Goal: Information Seeking & Learning: Compare options

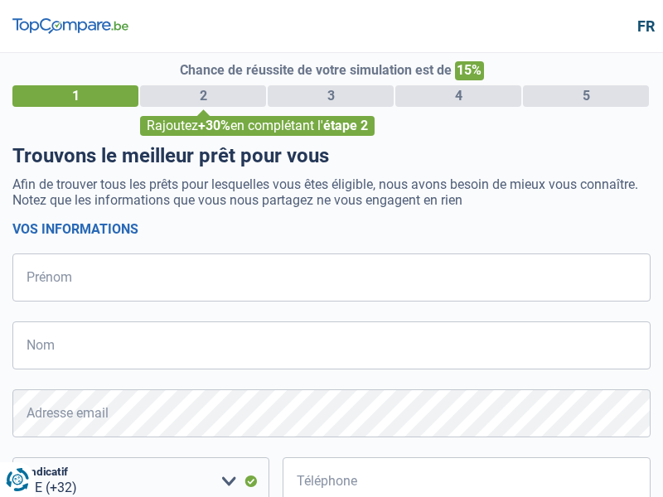
select select "32"
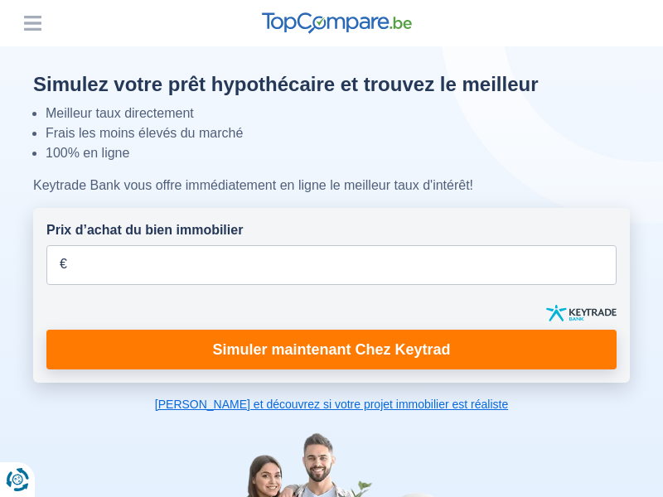
scroll to position [2523, 0]
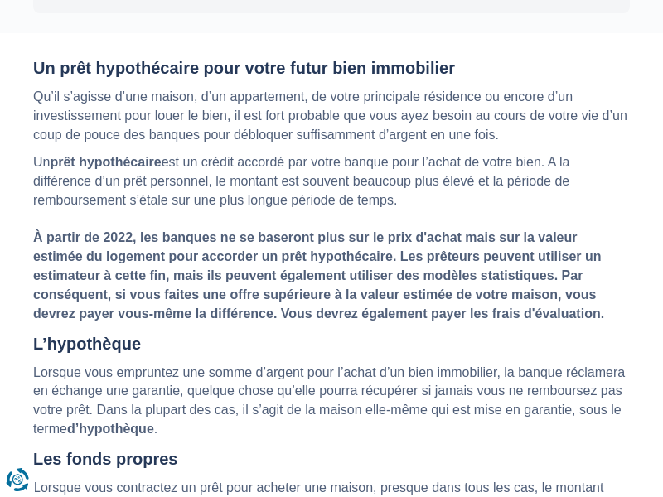
scroll to position [2636, 0]
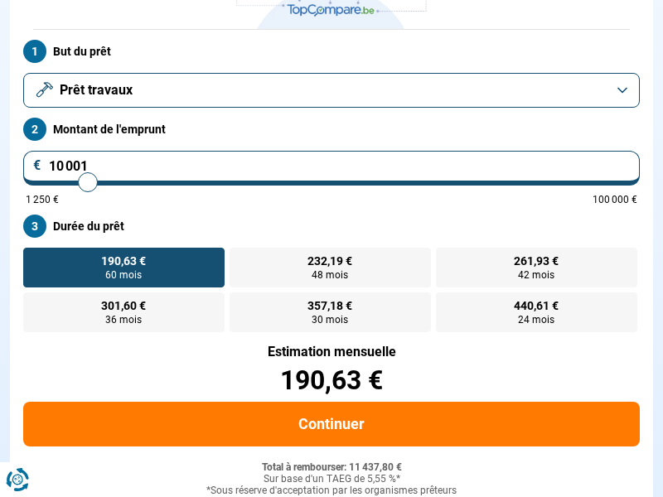
scroll to position [226, 0]
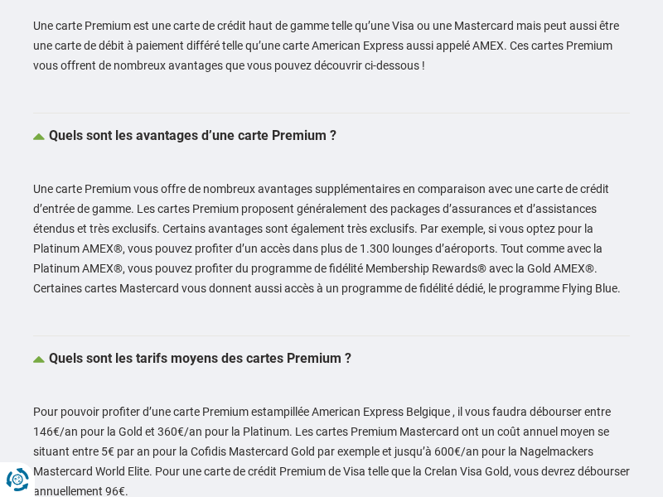
scroll to position [3056, 0]
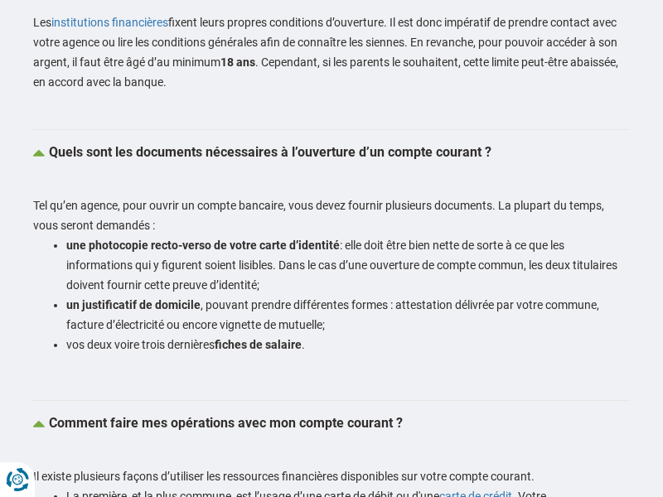
scroll to position [3597, 0]
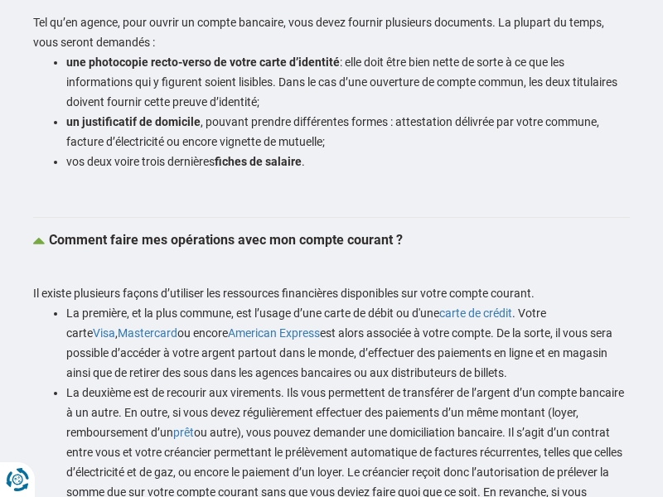
scroll to position [3780, 0]
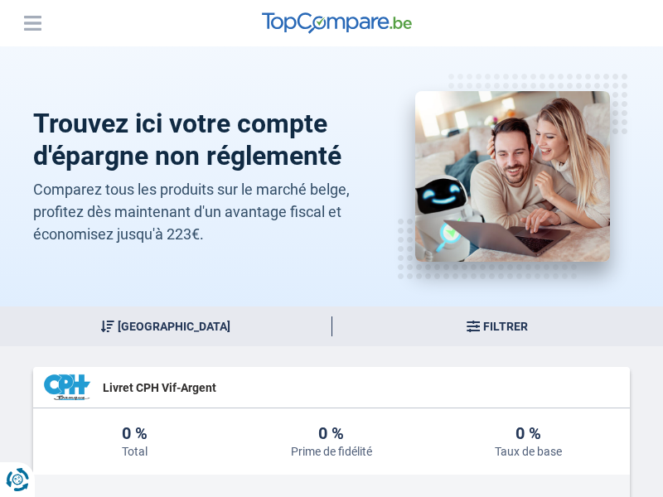
scroll to position [2346, 0]
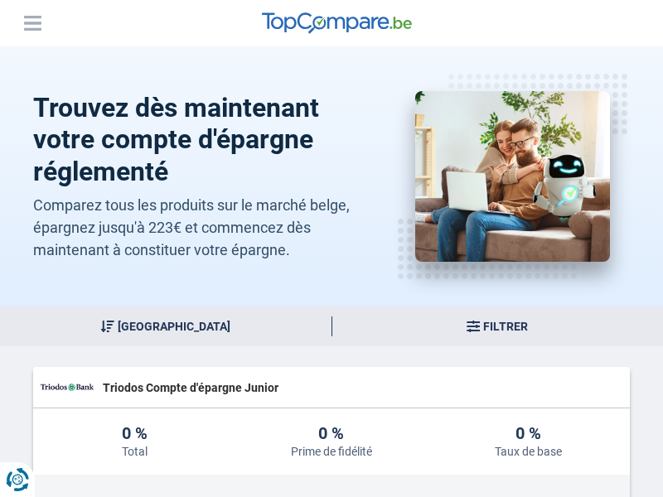
scroll to position [4234, 0]
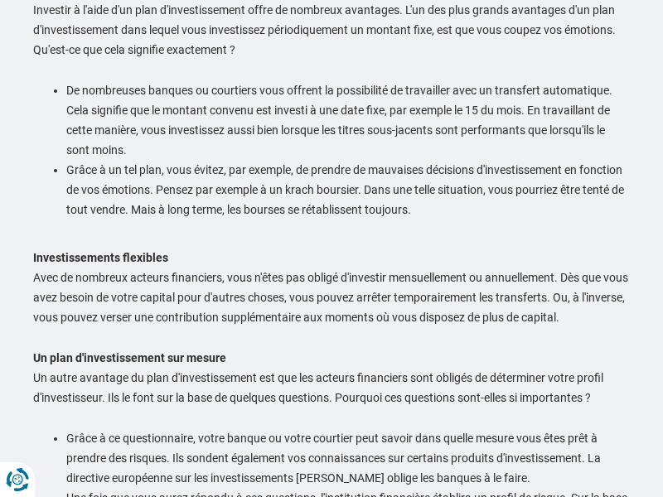
scroll to position [1150, 0]
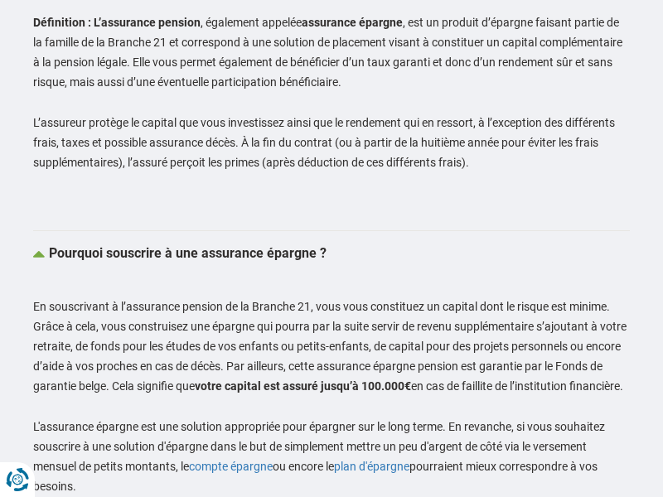
scroll to position [2917, 0]
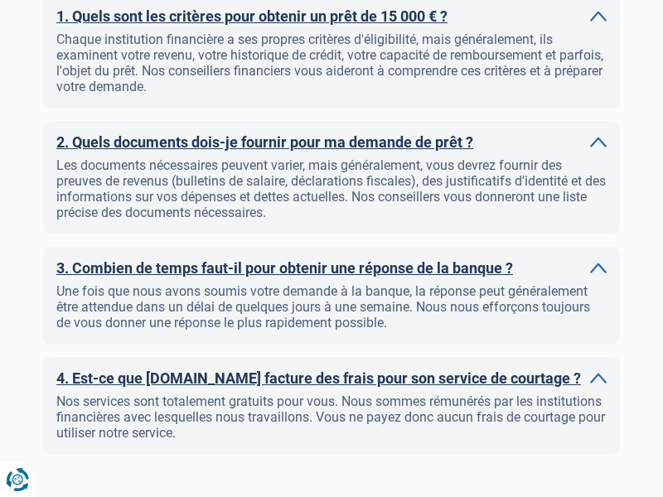
scroll to position [1673, 0]
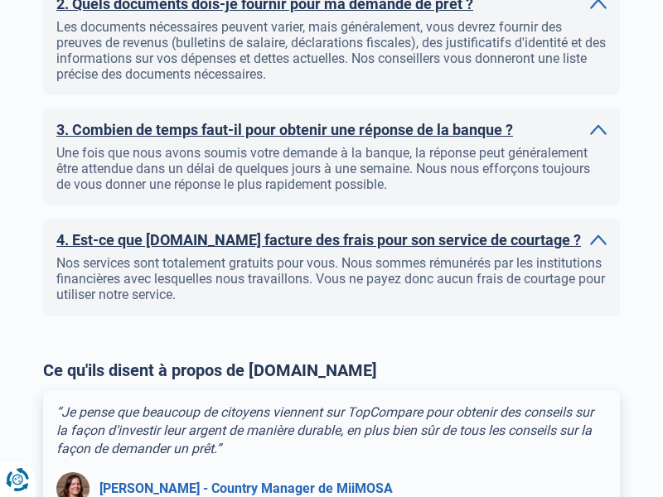
scroll to position [1798, 0]
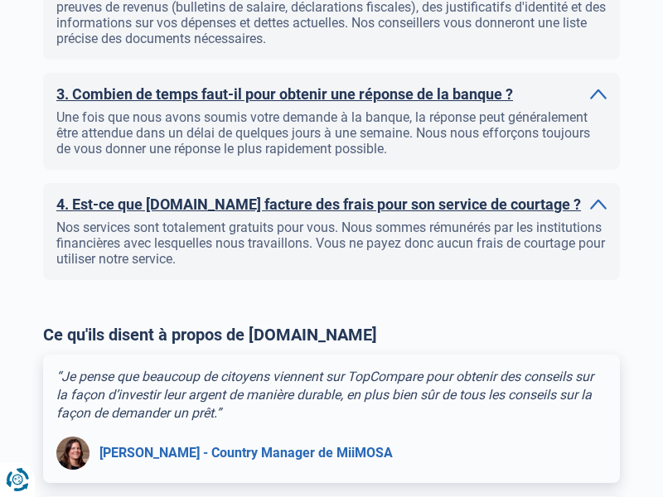
scroll to position [1924, 0]
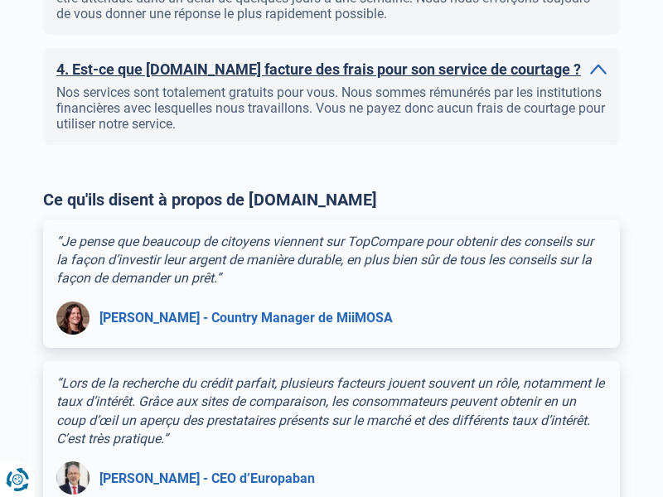
scroll to position [2035, 0]
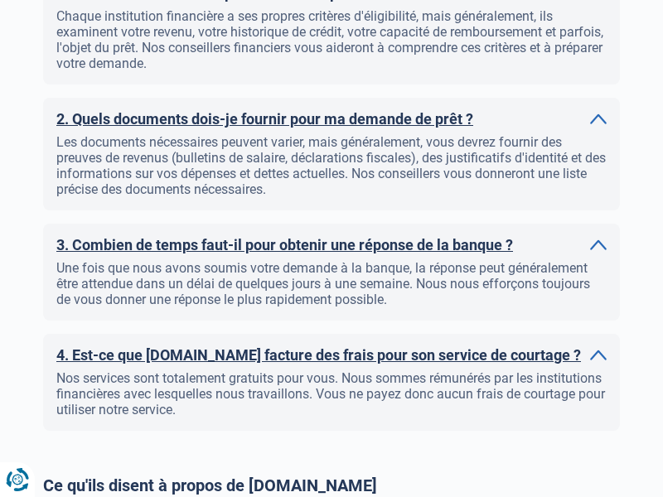
scroll to position [1628, 0]
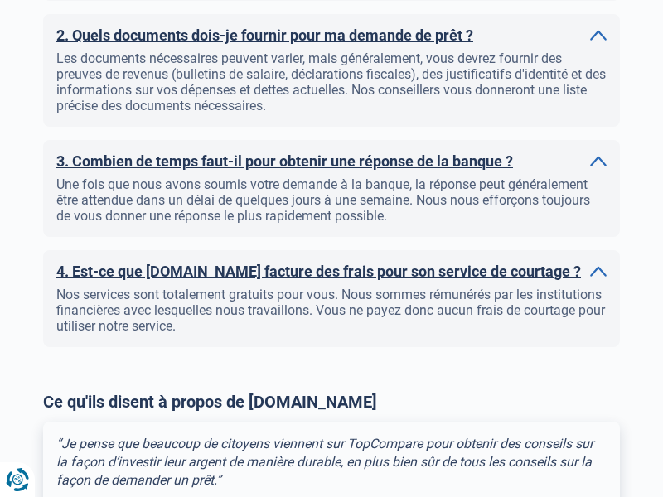
scroll to position [1754, 0]
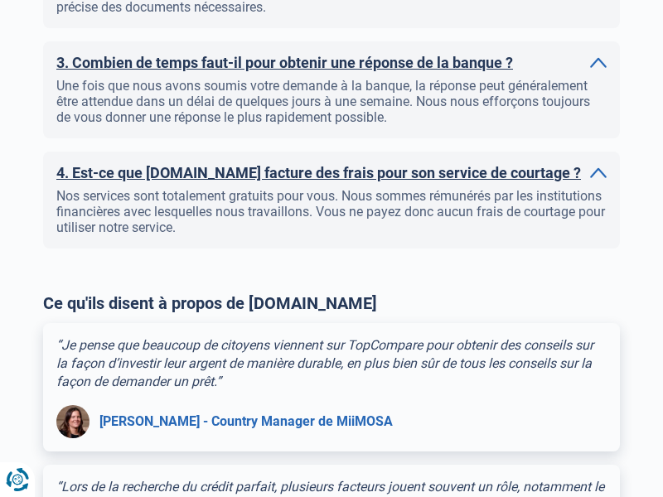
scroll to position [1880, 0]
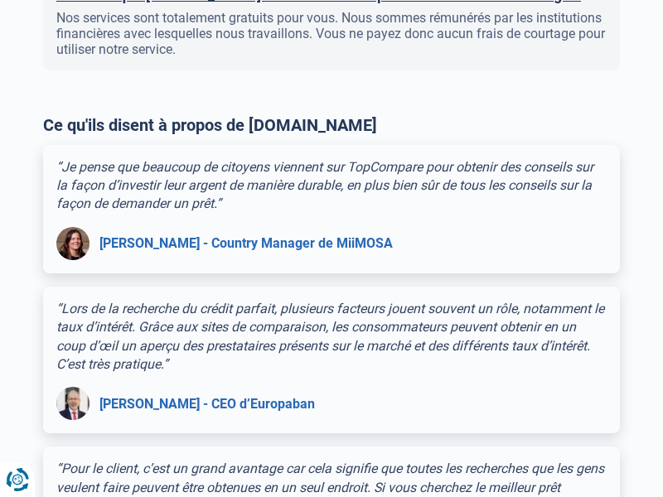
scroll to position [1990, 0]
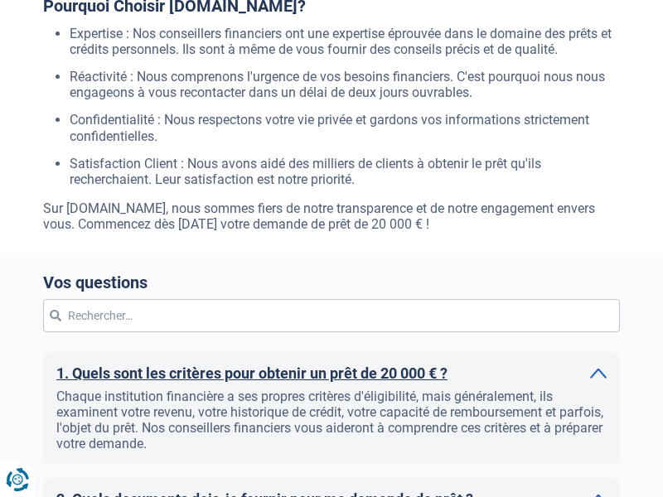
scroll to position [1673, 0]
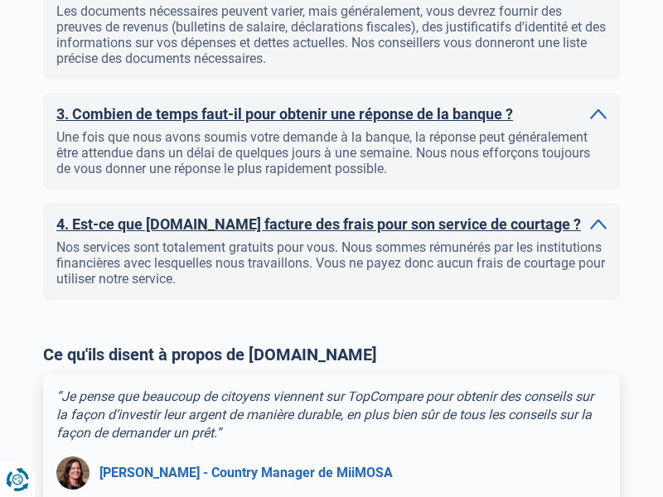
scroll to position [1798, 0]
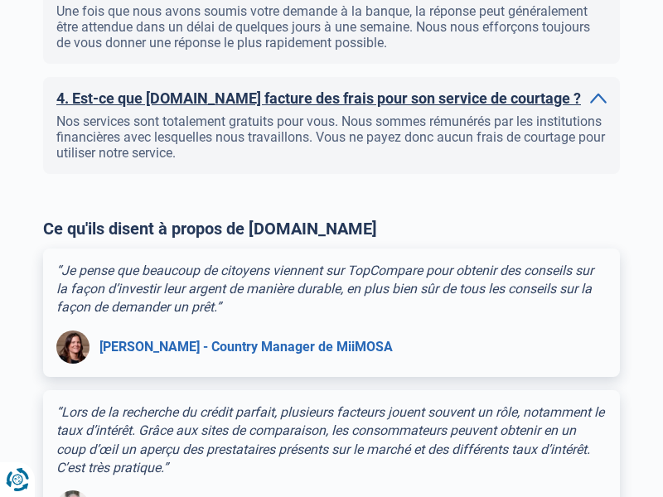
scroll to position [1924, 0]
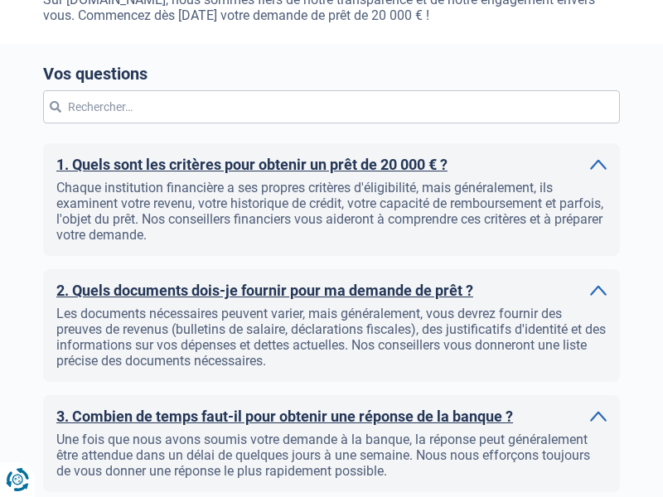
scroll to position [2035, 0]
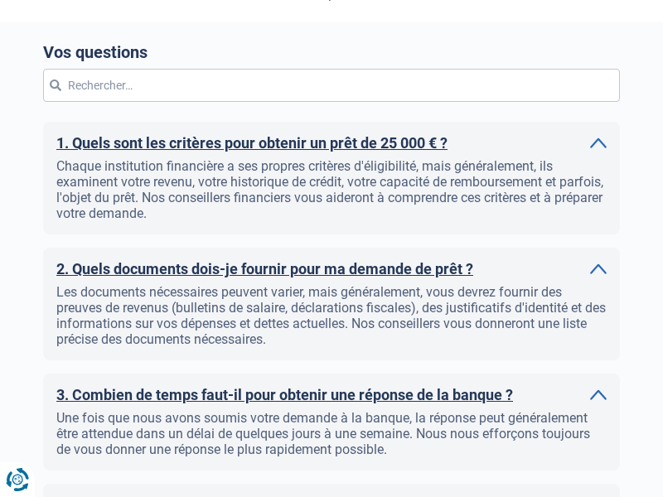
scroll to position [1673, 0]
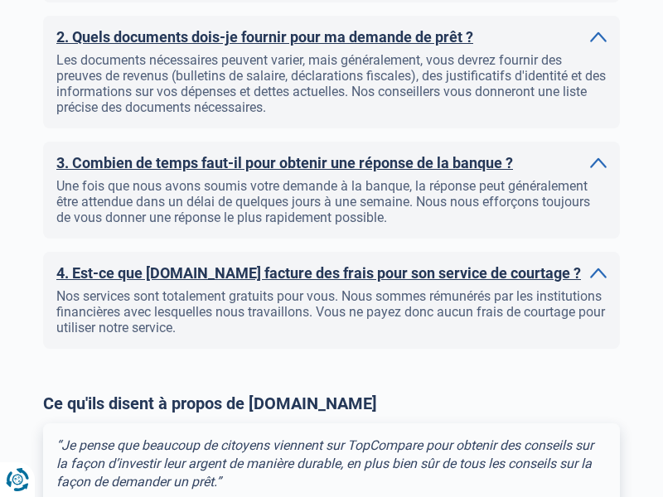
scroll to position [1798, 0]
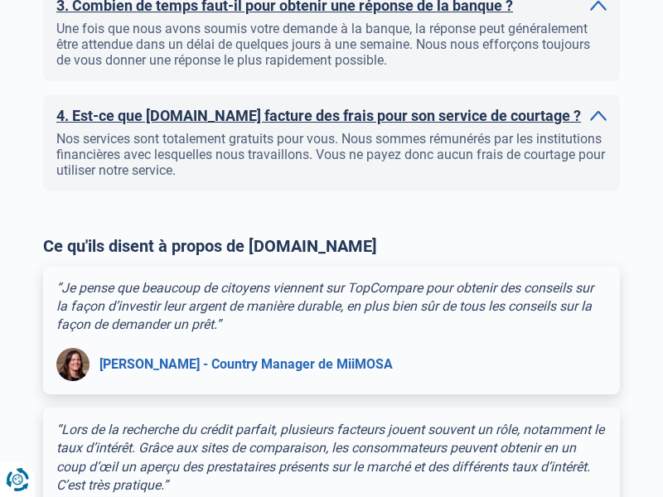
scroll to position [1924, 0]
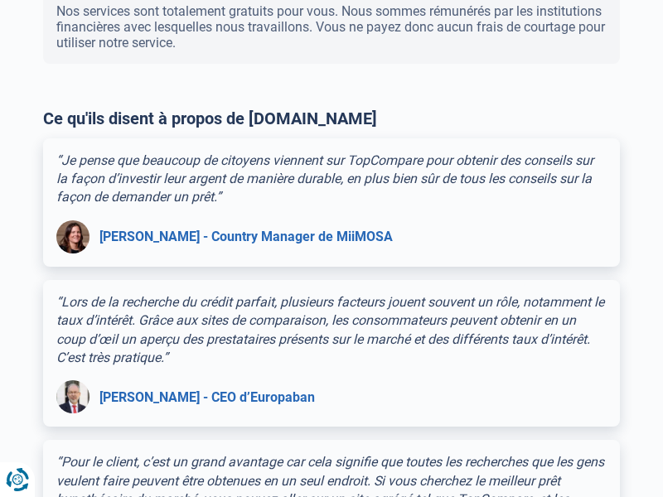
scroll to position [2035, 0]
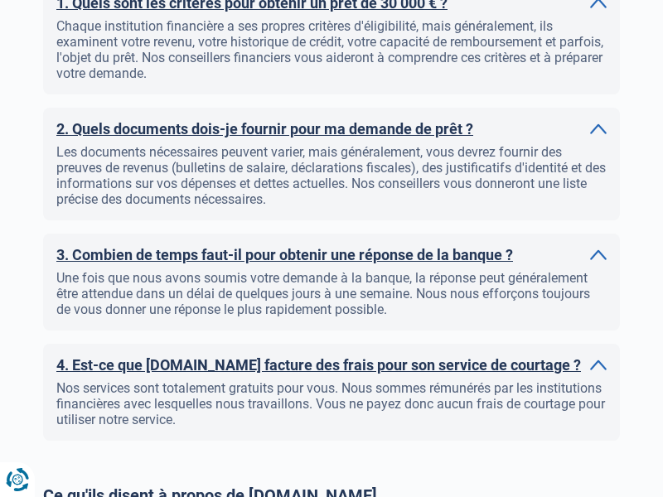
scroll to position [1673, 0]
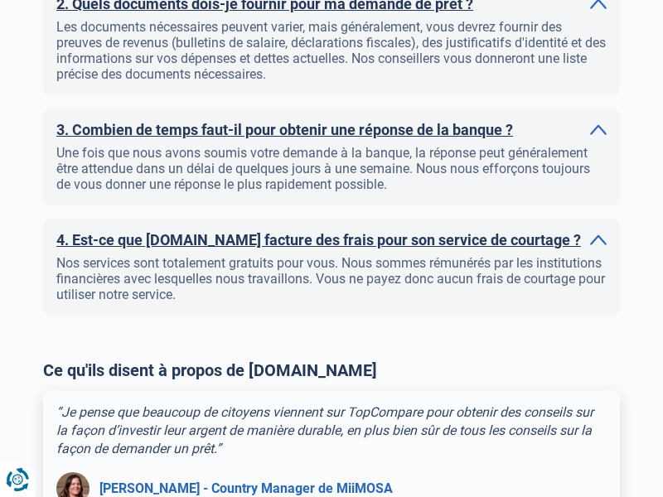
scroll to position [1798, 0]
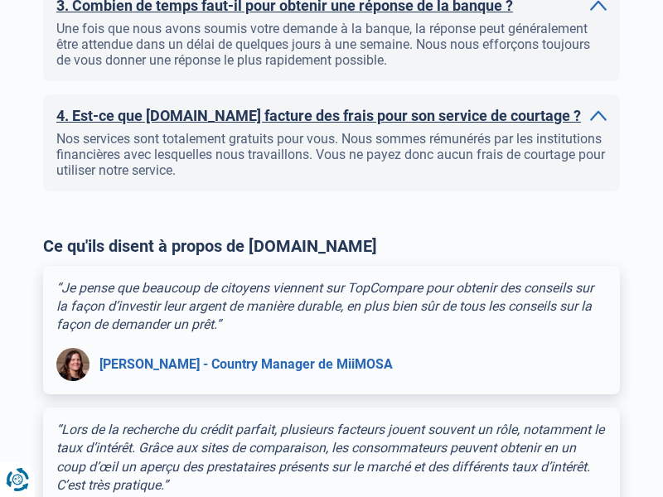
scroll to position [1924, 0]
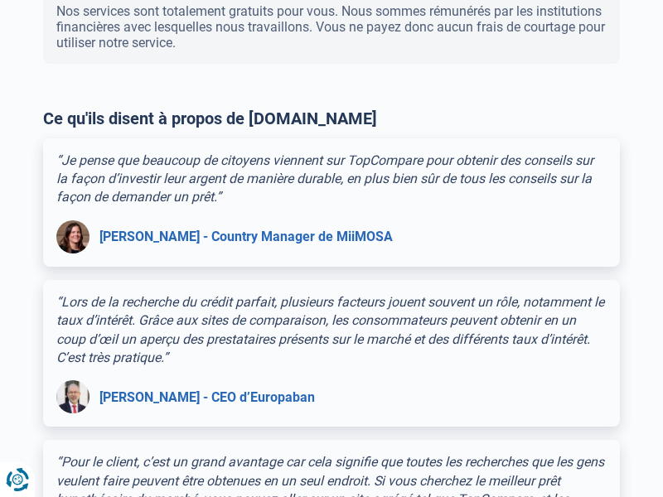
scroll to position [2035, 0]
